Goal: Task Accomplishment & Management: Use online tool/utility

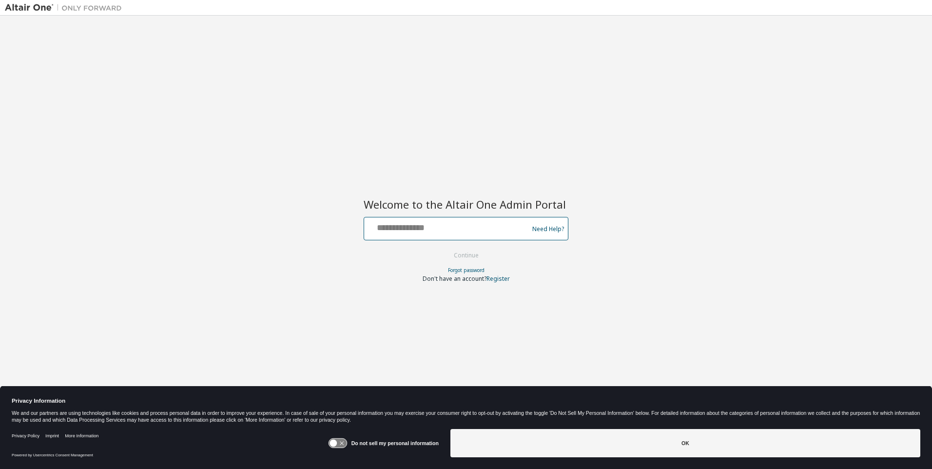
click at [448, 227] on input "text" at bounding box center [447, 226] width 159 height 14
type input "**********"
click at [466, 256] on button "Continue" at bounding box center [466, 255] width 45 height 15
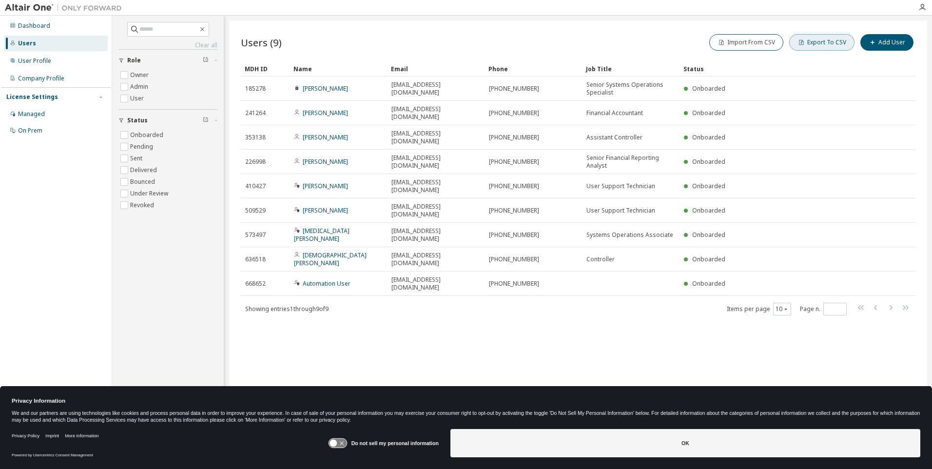
click at [824, 42] on button "Export To CSV" at bounding box center [821, 42] width 65 height 17
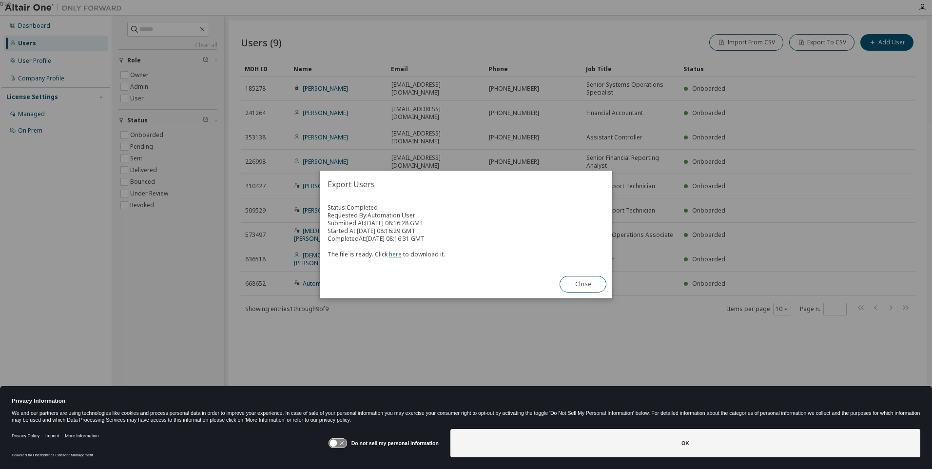
click at [393, 254] on link "here" at bounding box center [395, 254] width 13 height 8
click at [583, 284] on button "Close" at bounding box center [583, 284] width 47 height 17
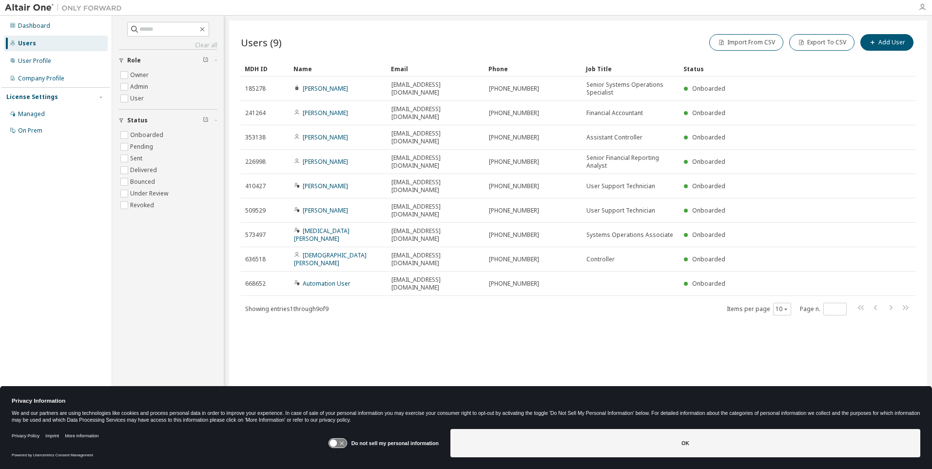
click at [922, 7] on icon "button" at bounding box center [922, 7] width 8 height 8
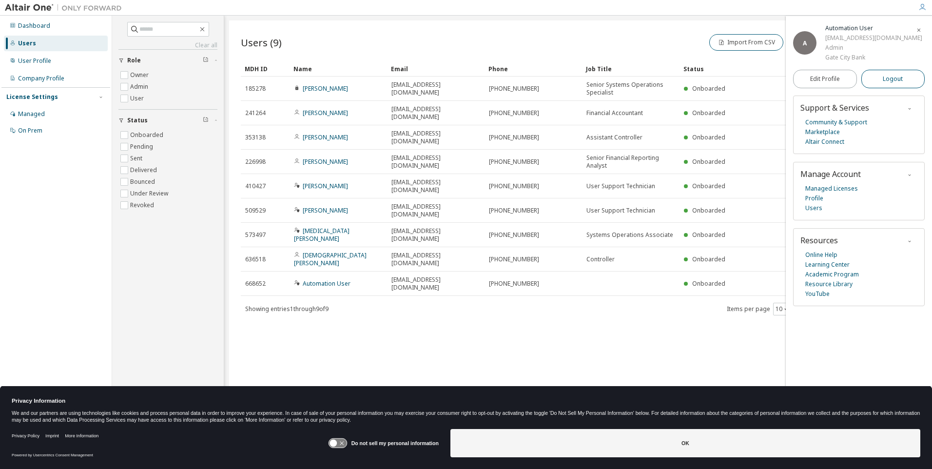
click at [893, 84] on span "Logout" at bounding box center [893, 79] width 20 height 10
